Goal: Obtain resource: Obtain resource

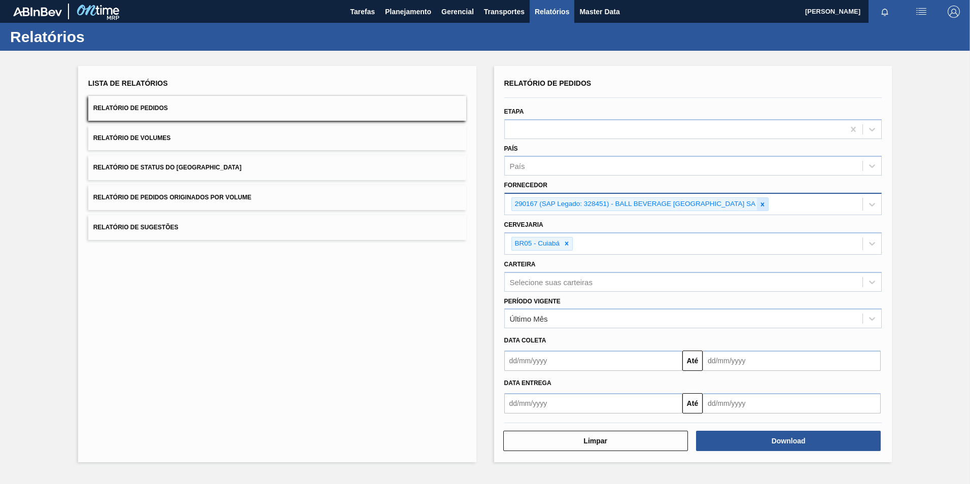
click at [760, 207] on icon at bounding box center [762, 204] width 7 height 7
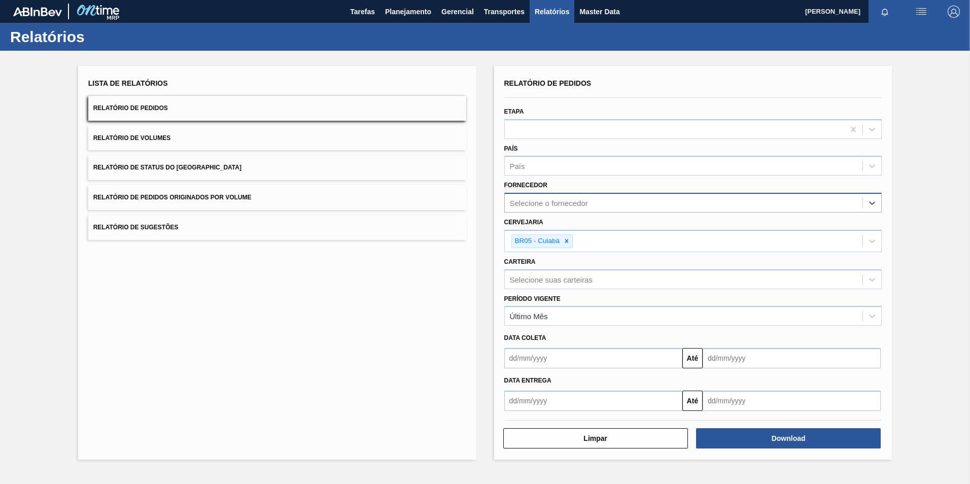
paste input "280665"
type input "280665"
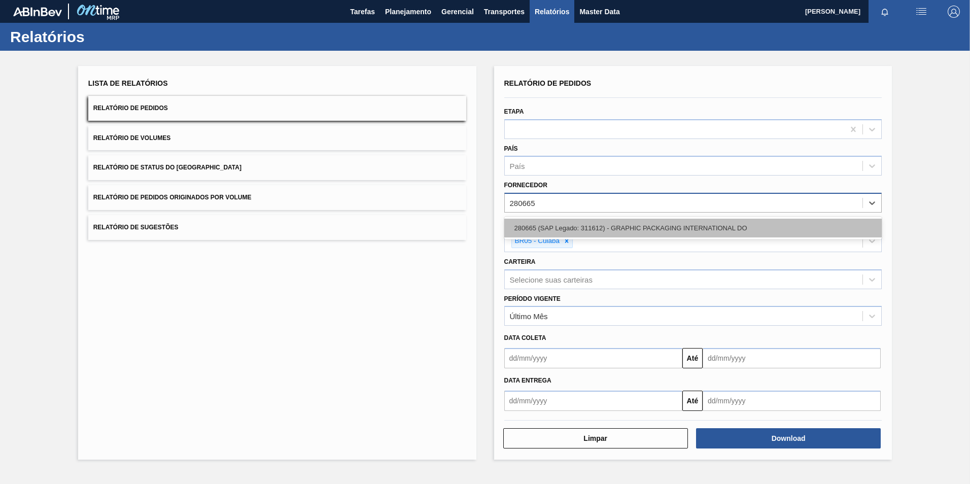
click at [543, 229] on div "280665 (SAP Legado: 311612) - GRAPHIC PACKAGING INTERNATIONAL DO" at bounding box center [693, 228] width 378 height 19
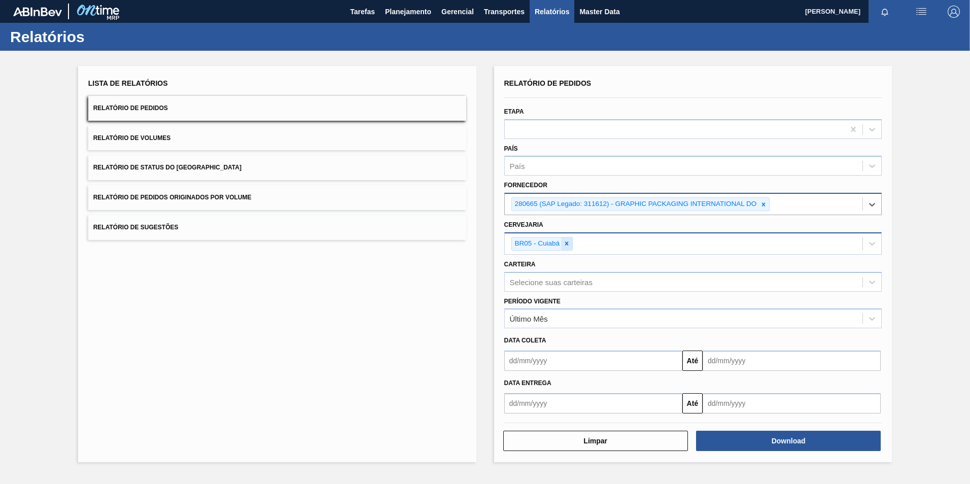
click at [570, 245] on div at bounding box center [566, 243] width 11 height 13
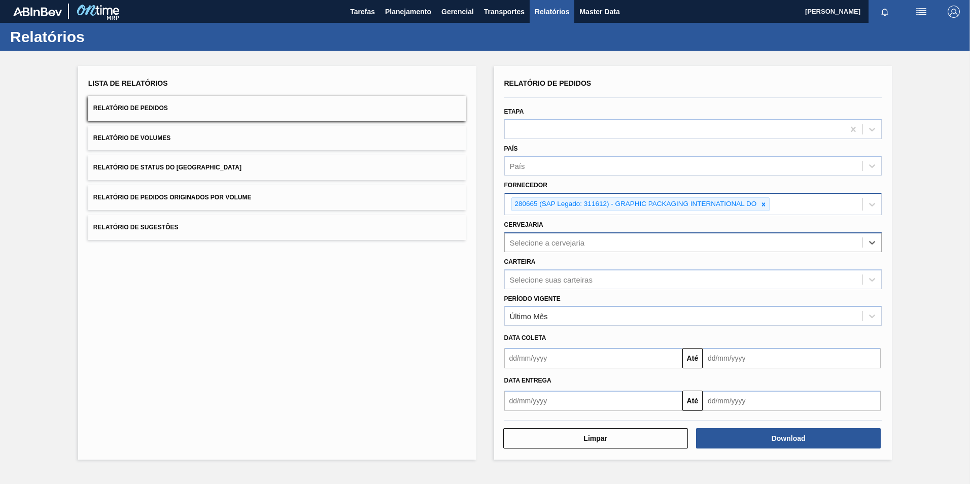
type input "1"
type input "R"
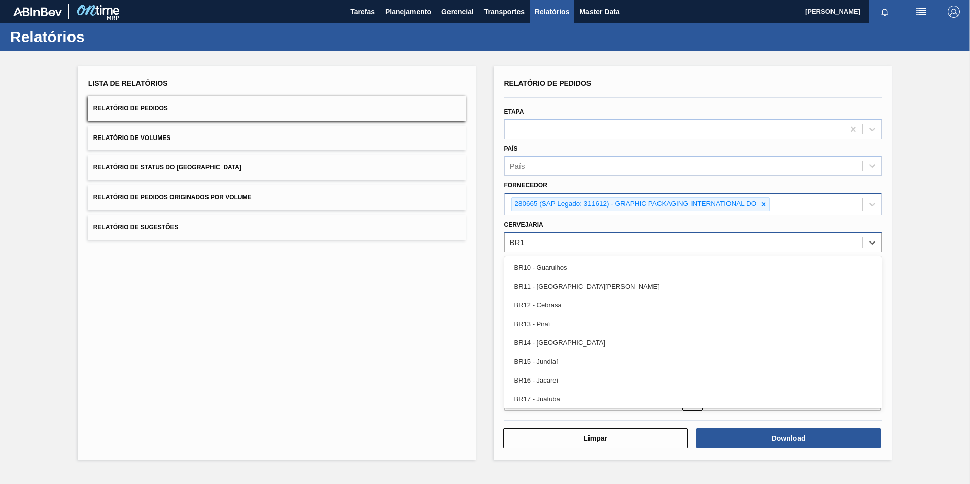
type input "BR19"
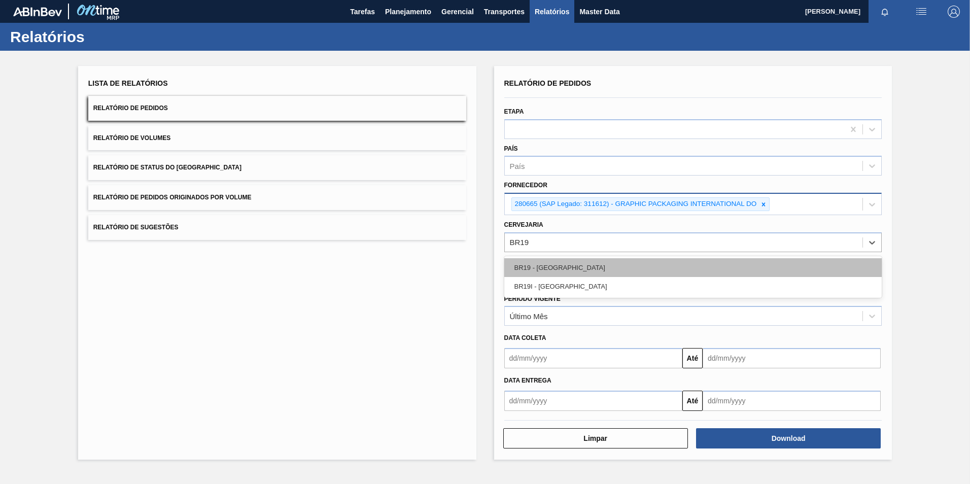
click at [583, 266] on div "BR19 - [GEOGRAPHIC_DATA]" at bounding box center [693, 267] width 378 height 19
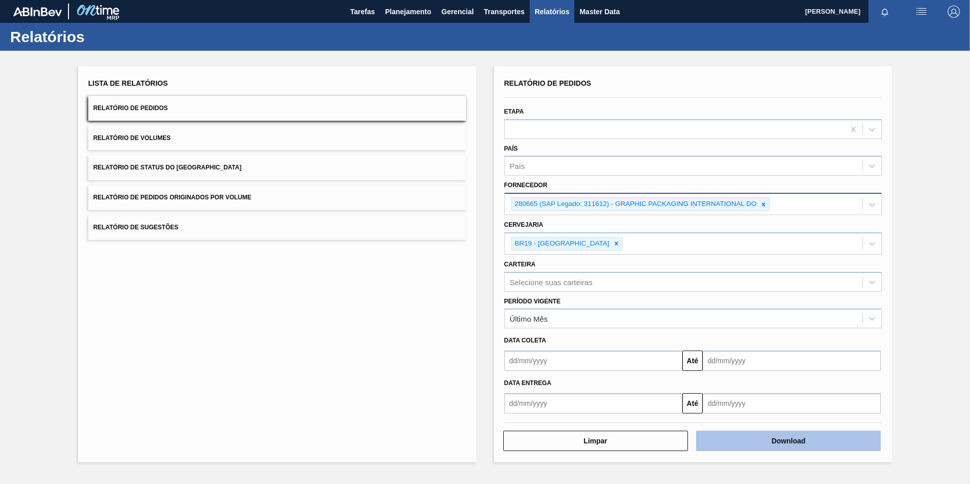
click at [747, 443] on button "Download" at bounding box center [788, 441] width 185 height 20
click at [792, 437] on button "Download" at bounding box center [788, 441] width 185 height 20
